Goal: Download file/media

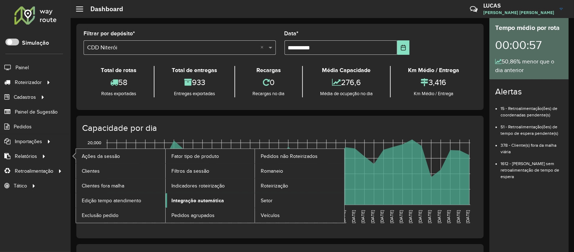
click at [188, 202] on span "Integração automática" at bounding box center [198, 201] width 53 height 8
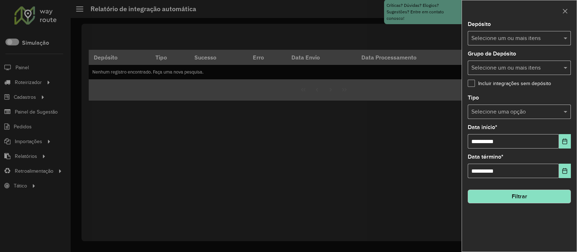
click at [502, 38] on input "text" at bounding box center [515, 38] width 92 height 9
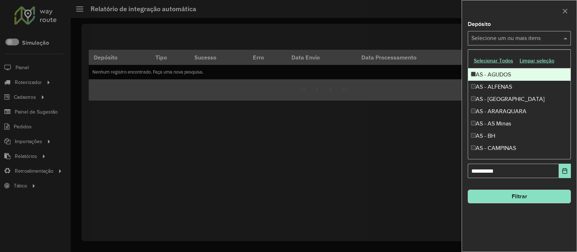
click at [493, 59] on button "Selecionar Todos" at bounding box center [493, 60] width 46 height 11
click at [503, 13] on div at bounding box center [519, 10] width 115 height 21
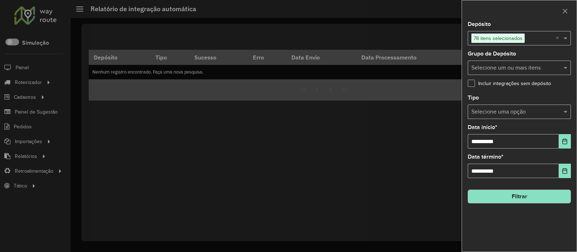
click at [504, 111] on input "text" at bounding box center [511, 112] width 81 height 9
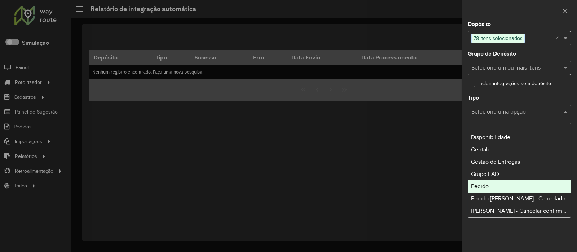
scroll to position [90, 0]
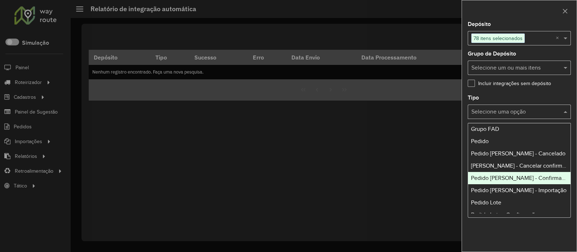
click at [517, 177] on span "Pedido [PERSON_NAME] - Confirmação" at bounding box center [520, 178] width 99 height 6
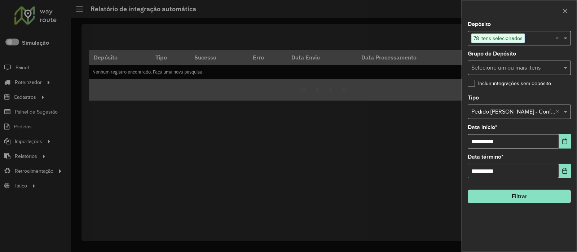
click at [512, 194] on button "Filtrar" at bounding box center [518, 197] width 103 height 14
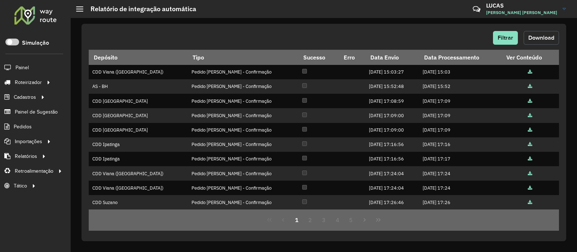
click at [550, 35] on span "Download" at bounding box center [541, 38] width 26 height 6
click at [500, 36] on span "Filtrar" at bounding box center [504, 38] width 15 height 6
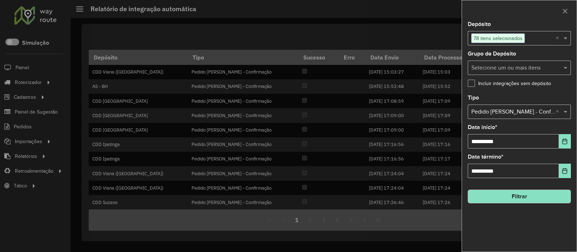
click at [504, 112] on input "text" at bounding box center [511, 112] width 81 height 9
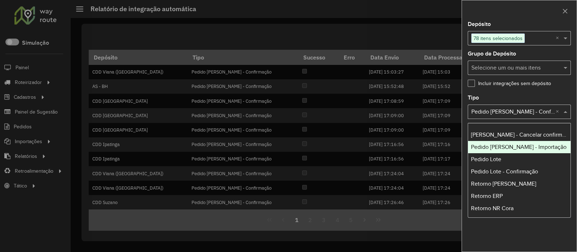
scroll to position [135, 0]
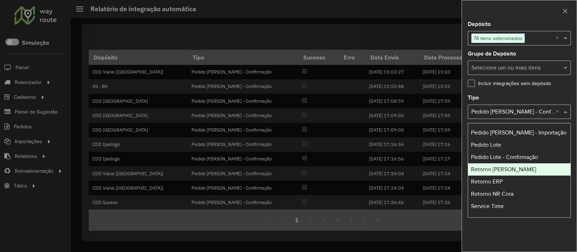
click at [497, 168] on span "Retorno [PERSON_NAME]" at bounding box center [503, 169] width 65 height 6
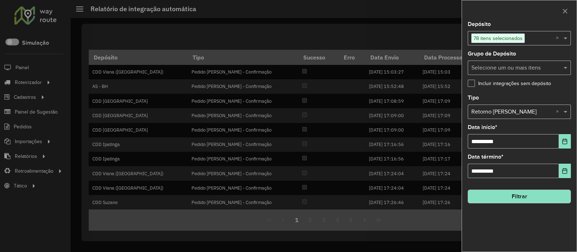
click at [508, 199] on button "Filtrar" at bounding box center [518, 197] width 103 height 14
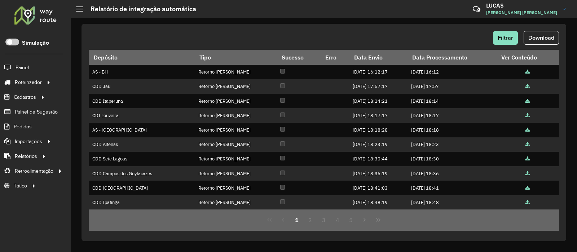
click at [550, 36] on span "Download" at bounding box center [541, 38] width 26 height 6
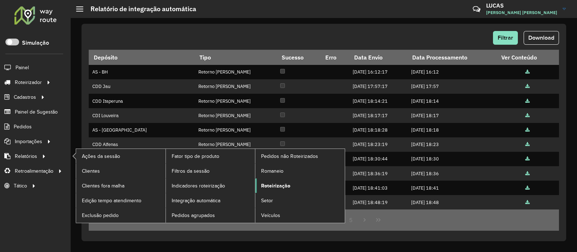
click at [268, 185] on span "Roteirização" at bounding box center [275, 186] width 29 height 8
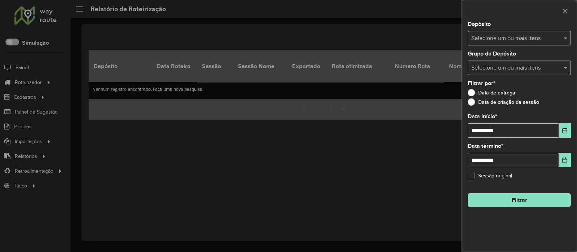
click at [499, 37] on input "text" at bounding box center [515, 38] width 92 height 9
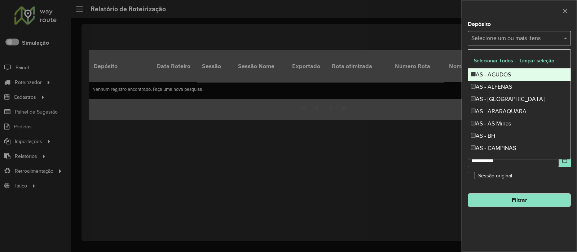
click at [497, 59] on button "Selecionar Todos" at bounding box center [493, 60] width 46 height 11
click at [510, 19] on div at bounding box center [519, 10] width 115 height 21
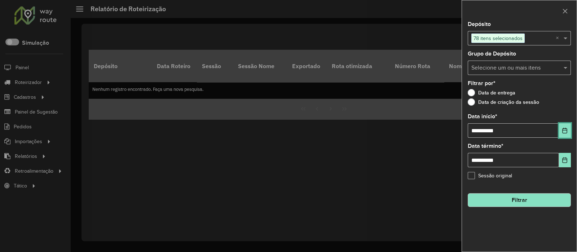
click at [565, 130] on icon "Choose Date" at bounding box center [564, 131] width 6 height 6
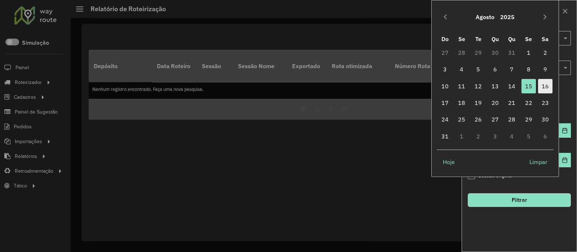
click at [541, 85] on span "16" at bounding box center [545, 86] width 14 height 14
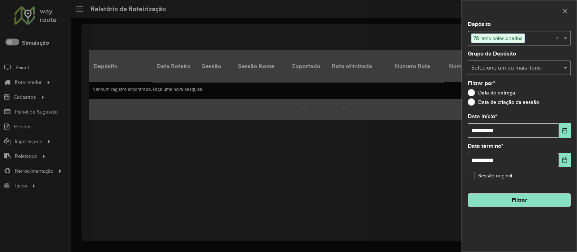
click at [500, 200] on button "Filtrar" at bounding box center [518, 200] width 103 height 14
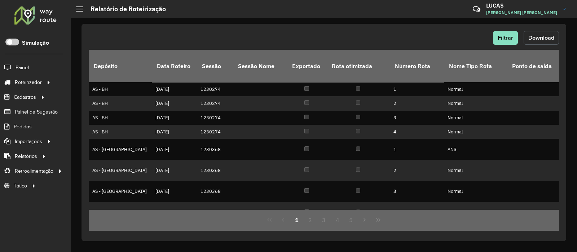
click at [540, 36] on span "Download" at bounding box center [541, 38] width 26 height 6
